Goal: Complete application form

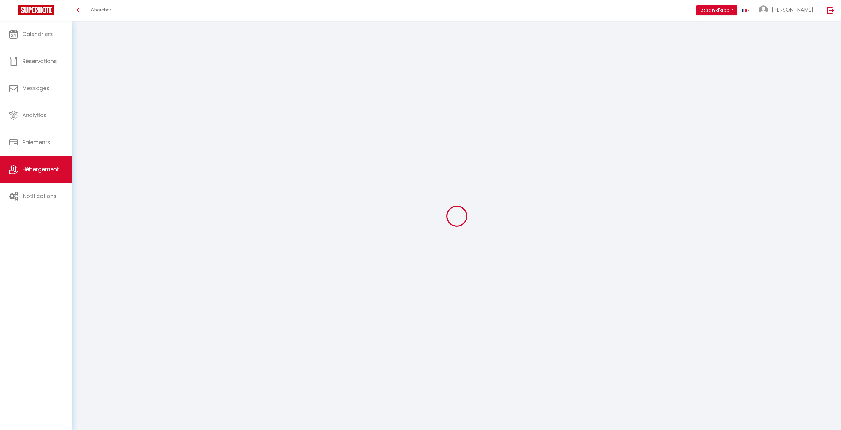
select select "3"
select select "2"
select select "1"
select select
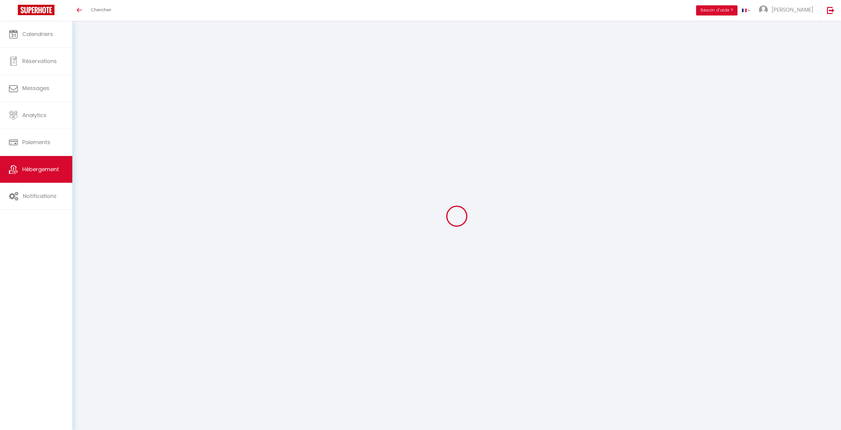
select select "28"
select select
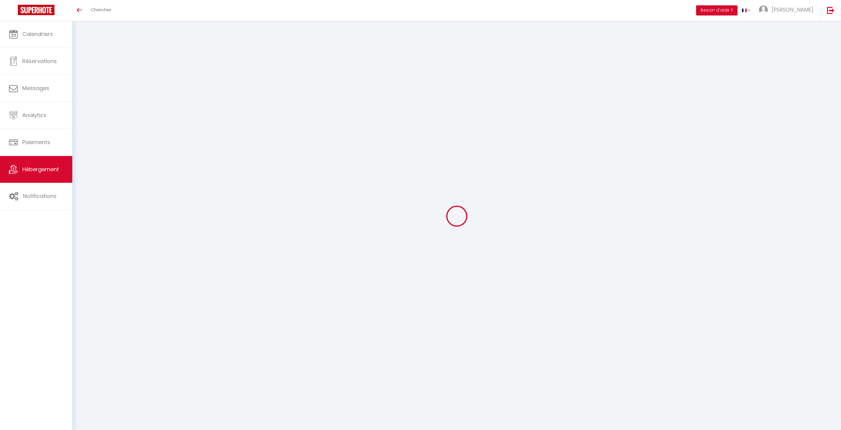
select select
checkbox input "false"
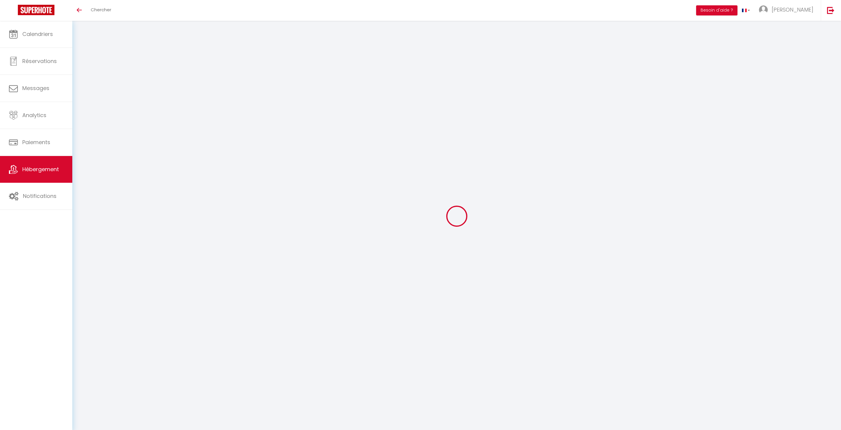
checkbox input "false"
select select
type input "Mas St-Simon"
type input "[PERSON_NAME]"
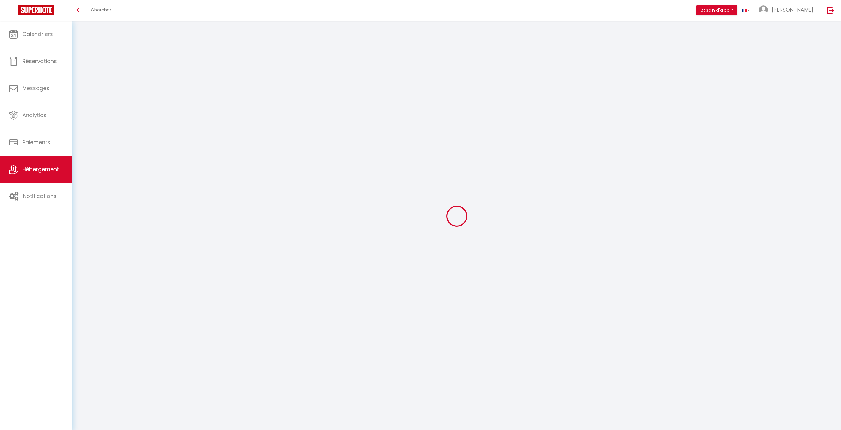
type input "Duvernoy"
type input "1 Impasse de [PERSON_NAME], [GEOGRAPHIC_DATA]"
type input "31100"
type input "[GEOGRAPHIC_DATA]"
type input "45"
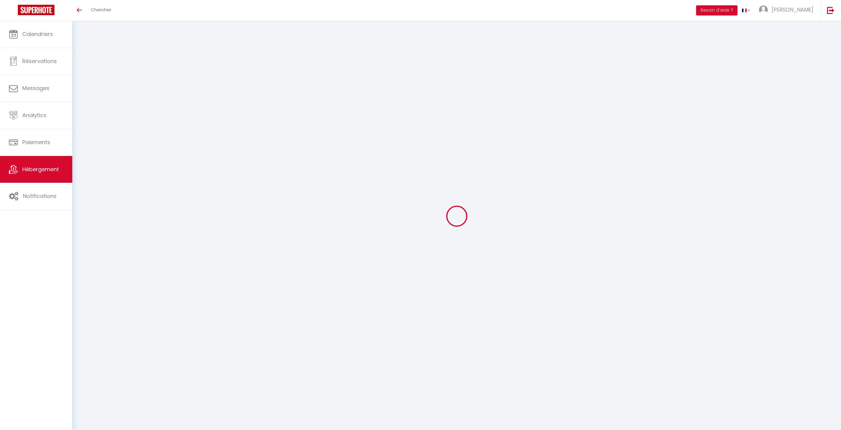
type input "40"
type input "7.20"
type input "6.62"
type input "300"
select select
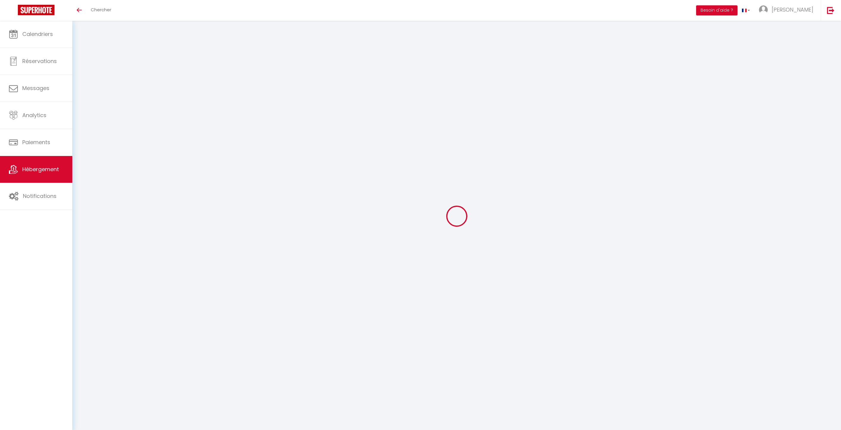
select select
type input "1 Impasse de [PERSON_NAME], [GEOGRAPHIC_DATA]"
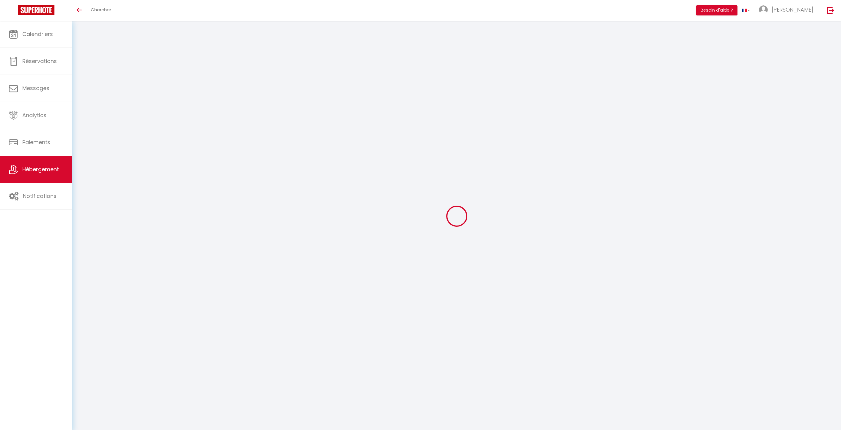
type input "31100"
type input "[GEOGRAPHIC_DATA]"
type input "[EMAIL_ADDRESS][DOMAIN_NAME]"
select select "14043"
checkbox input "false"
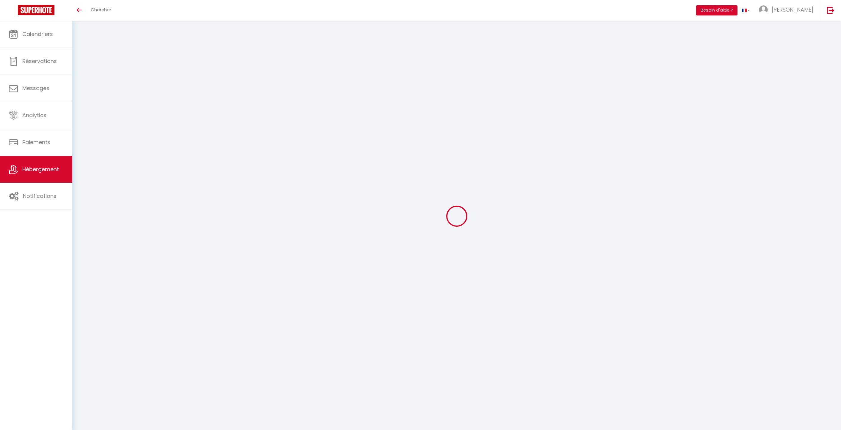
checkbox input "false"
radio input "true"
type input "0"
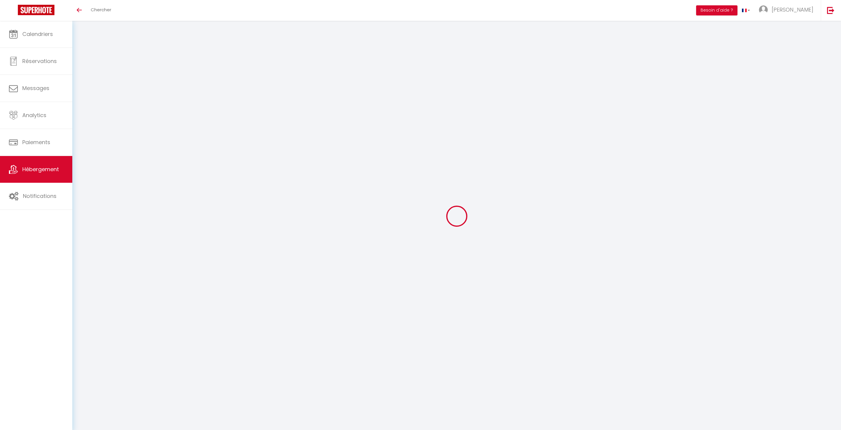
type input "0"
select select
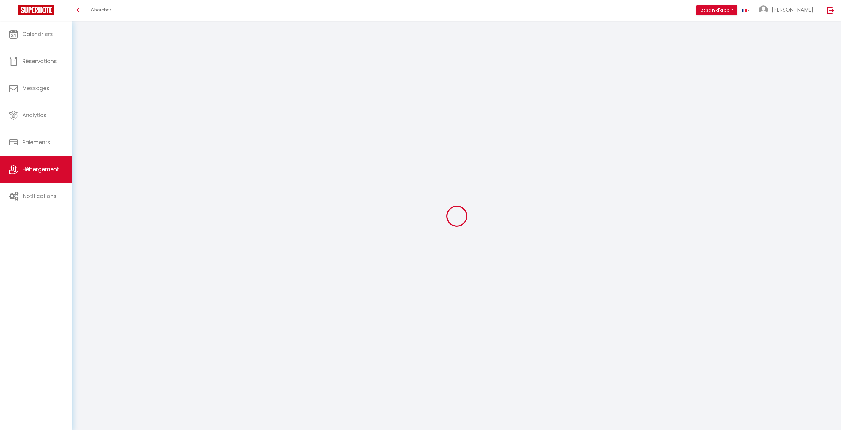
select select
checkbox input "false"
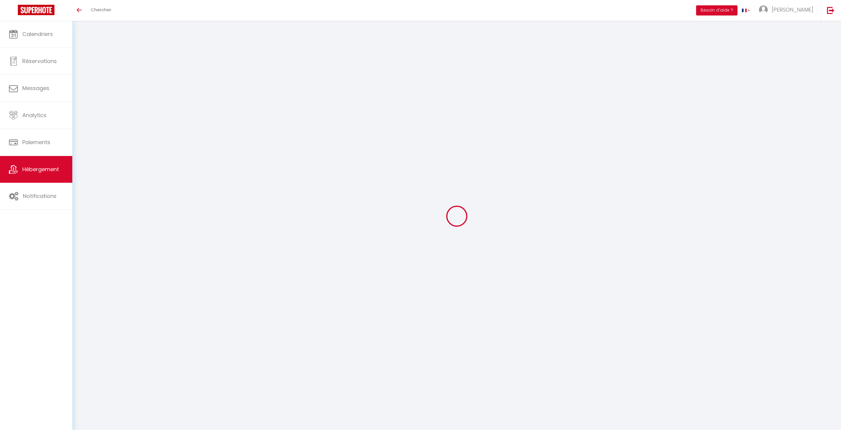
checkbox input "false"
select select "14782"
select select
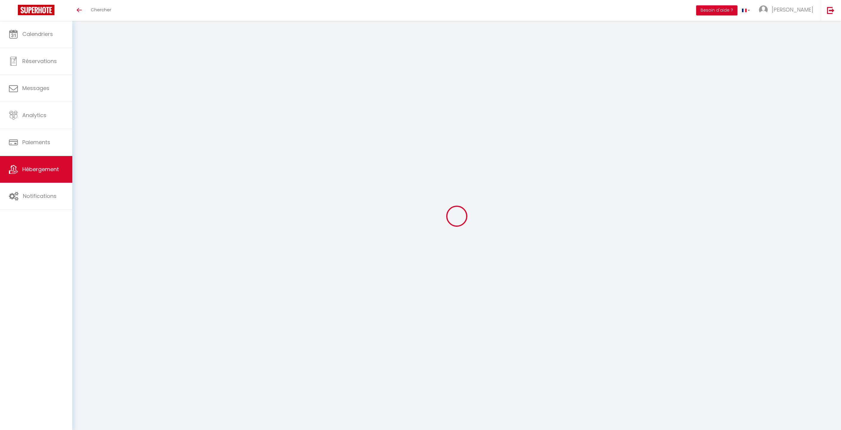
select select
checkbox input "false"
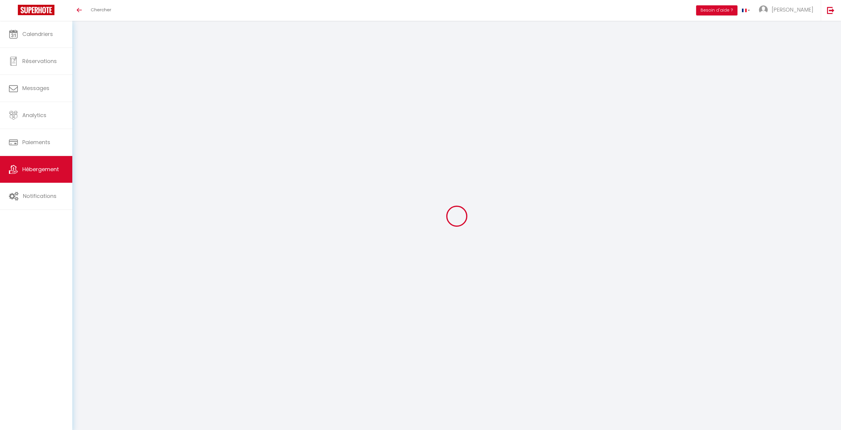
checkbox input "false"
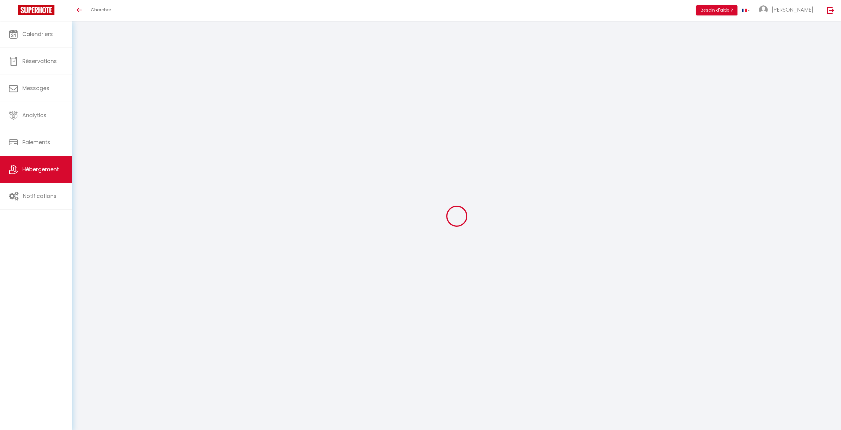
checkbox input "false"
select select "16:00"
select select "21:00"
select select "10:00"
select select "30"
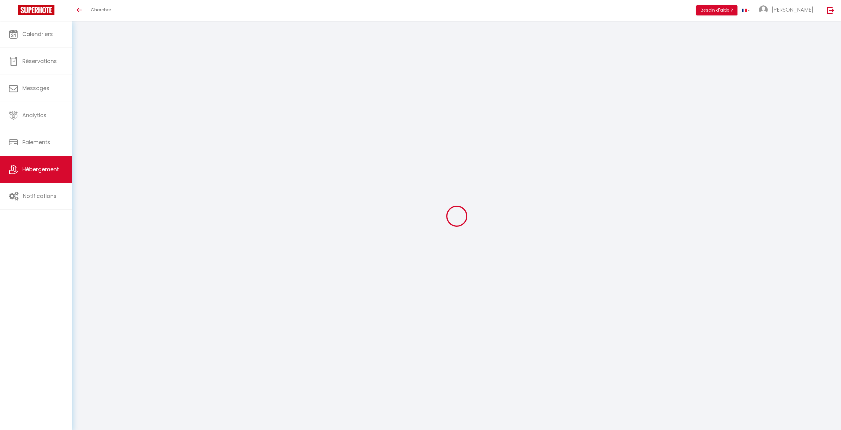
select select "120"
checkbox input "false"
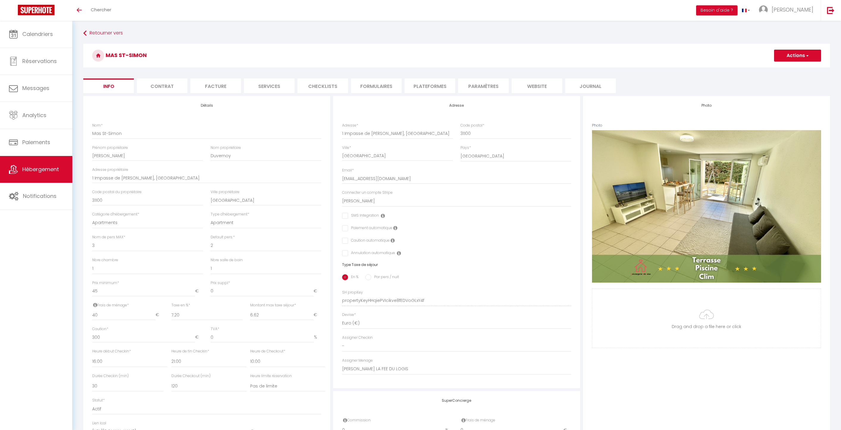
checkbox input "false"
